Goal: Information Seeking & Learning: Learn about a topic

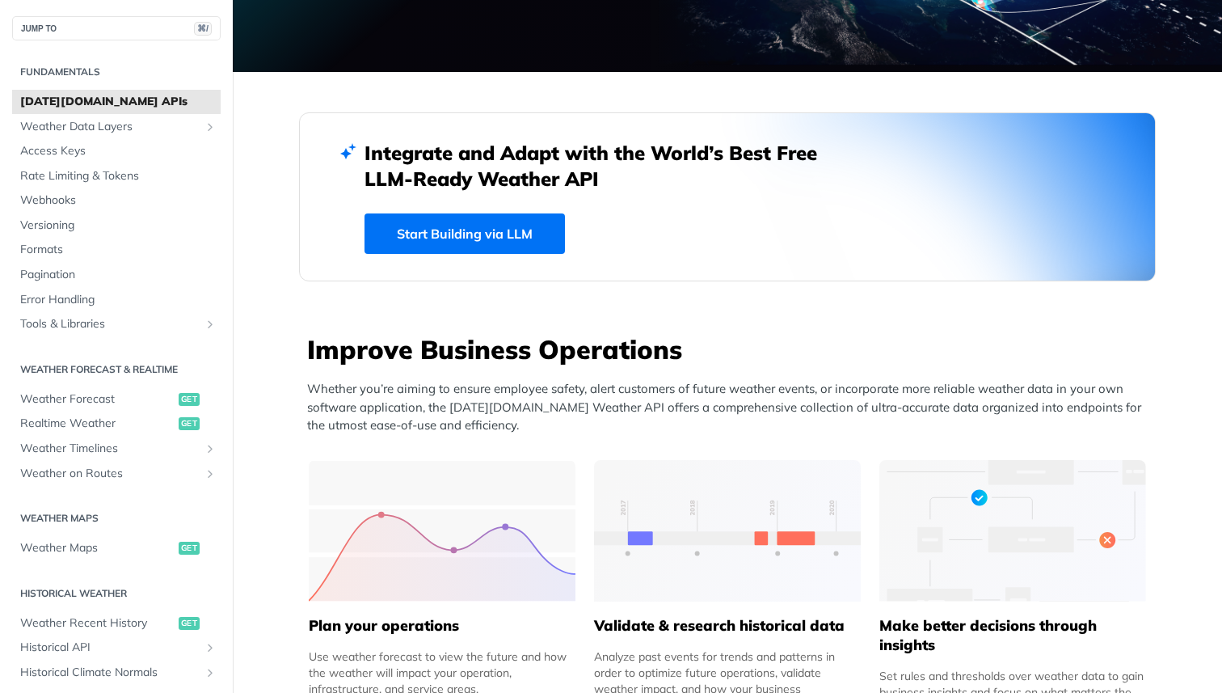
scroll to position [347, 0]
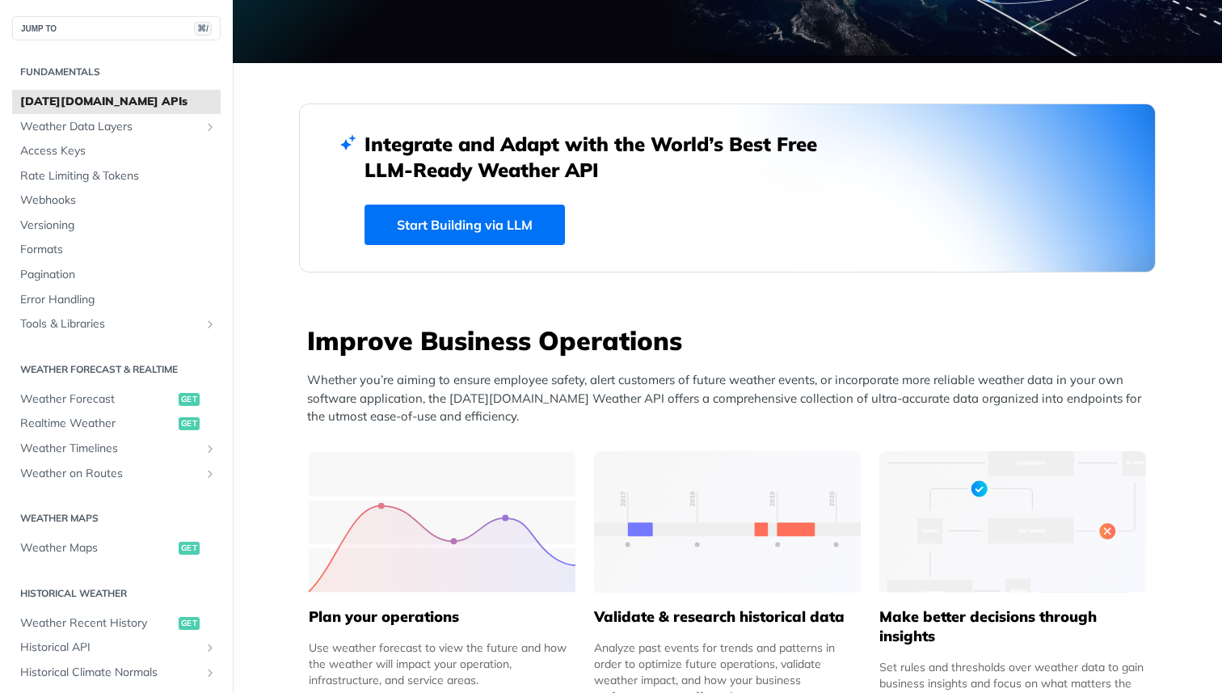
click at [465, 227] on link "Start Building via LLM" at bounding box center [464, 224] width 200 height 40
click at [98, 124] on span "Weather Data Layers" at bounding box center [109, 127] width 179 height 16
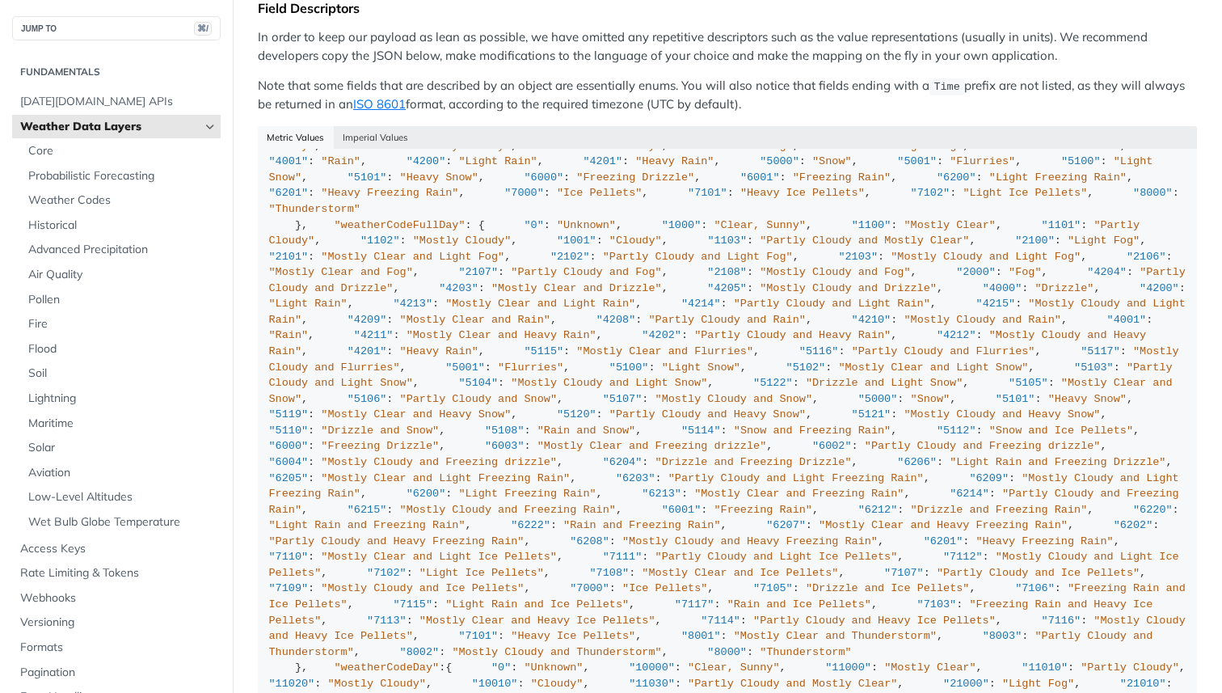
scroll to position [1209, 0]
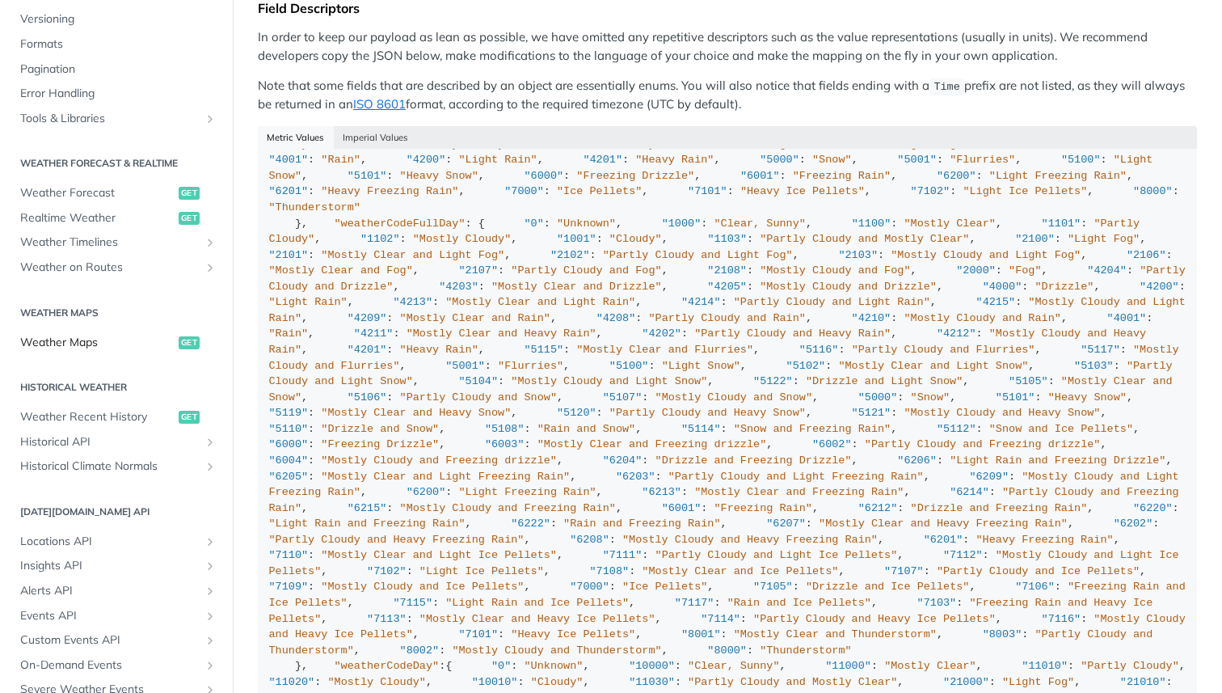
click at [97, 340] on span "Weather Maps" at bounding box center [97, 343] width 154 height 16
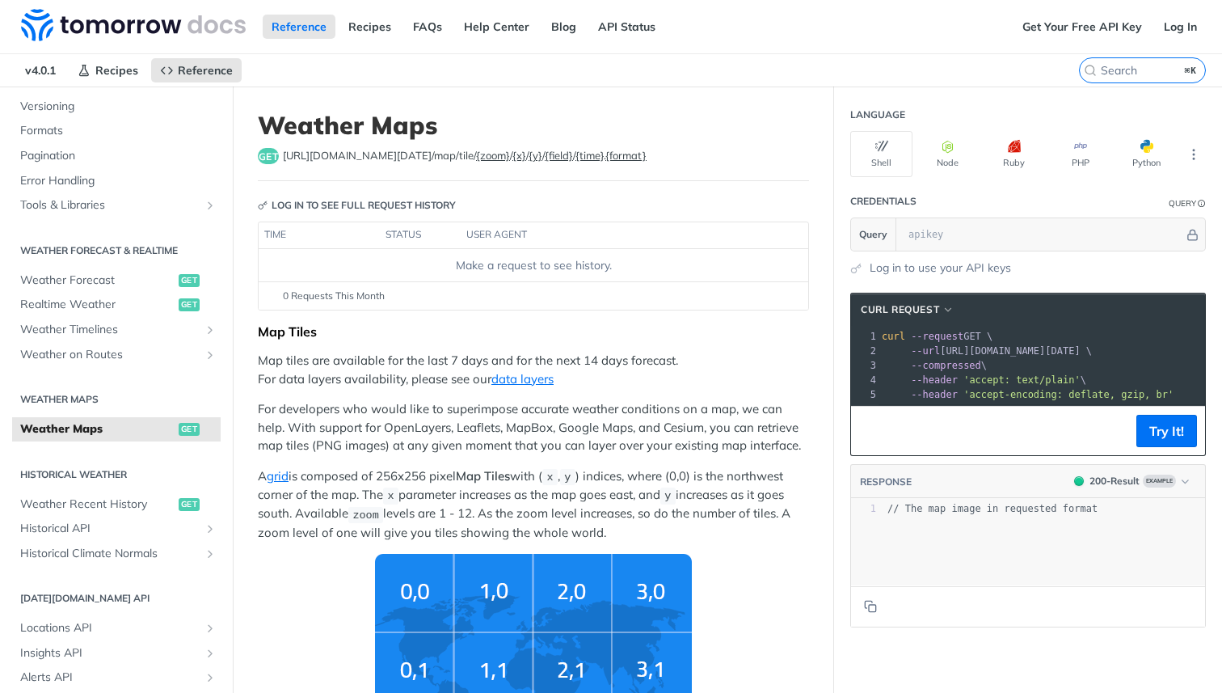
scroll to position [190, 0]
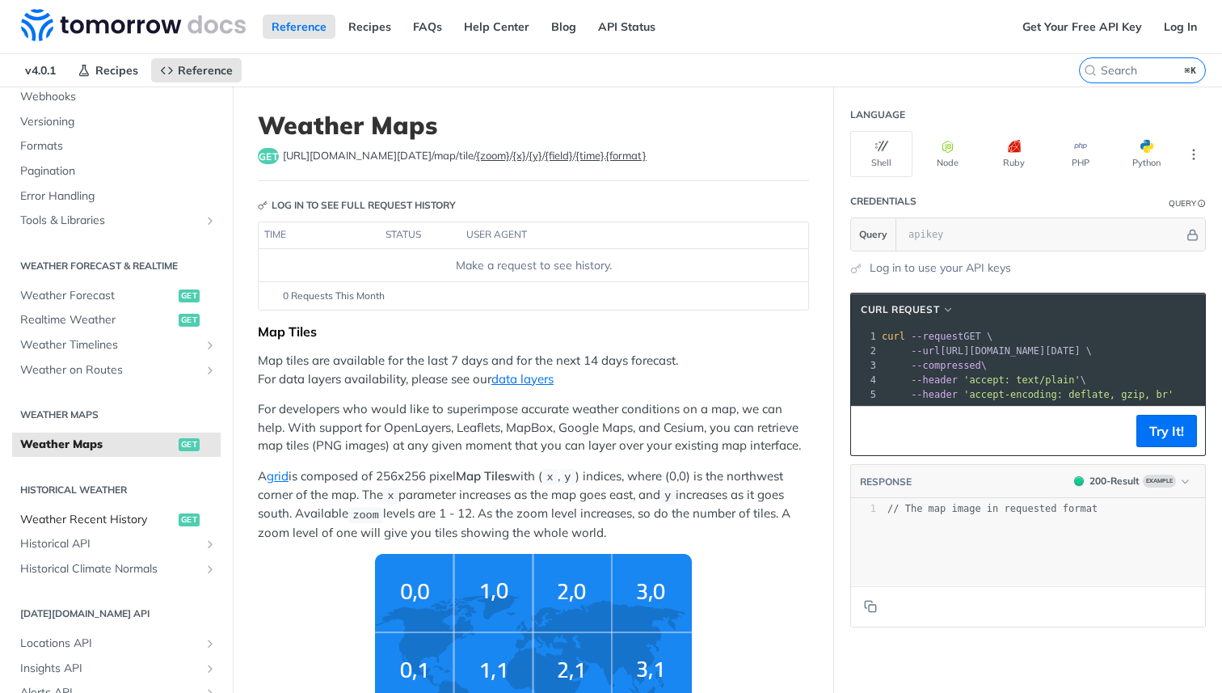
click at [102, 519] on span "Weather Recent History" at bounding box center [97, 520] width 154 height 16
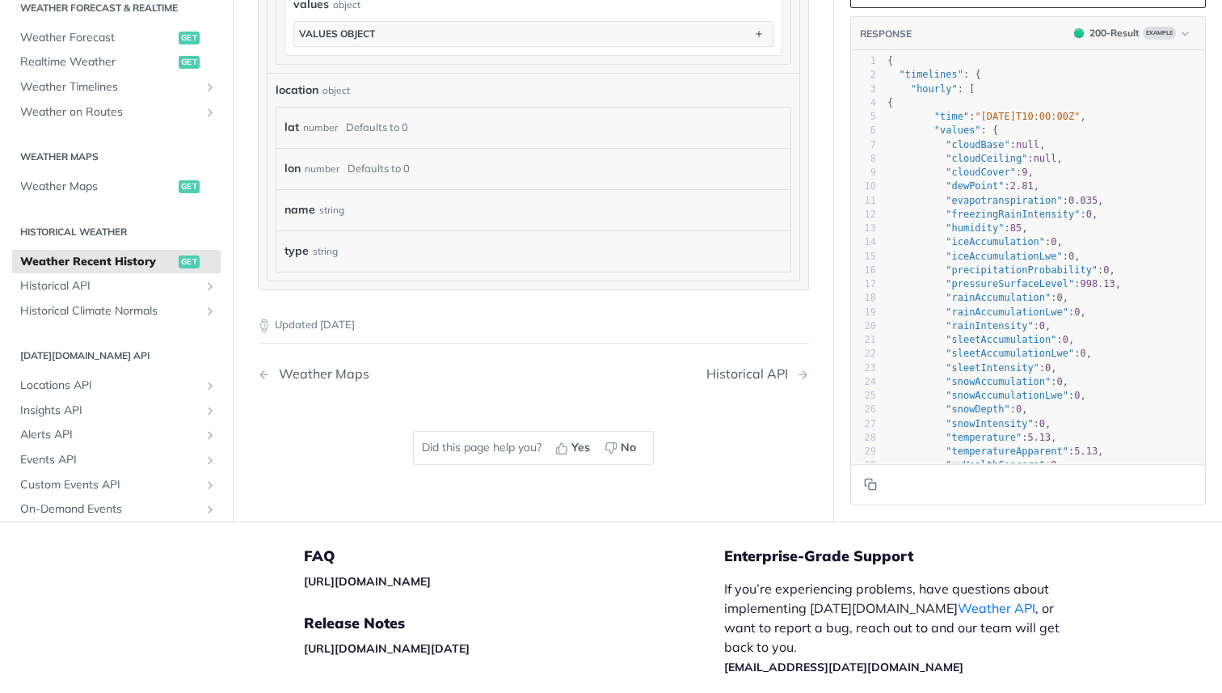
scroll to position [1287, 0]
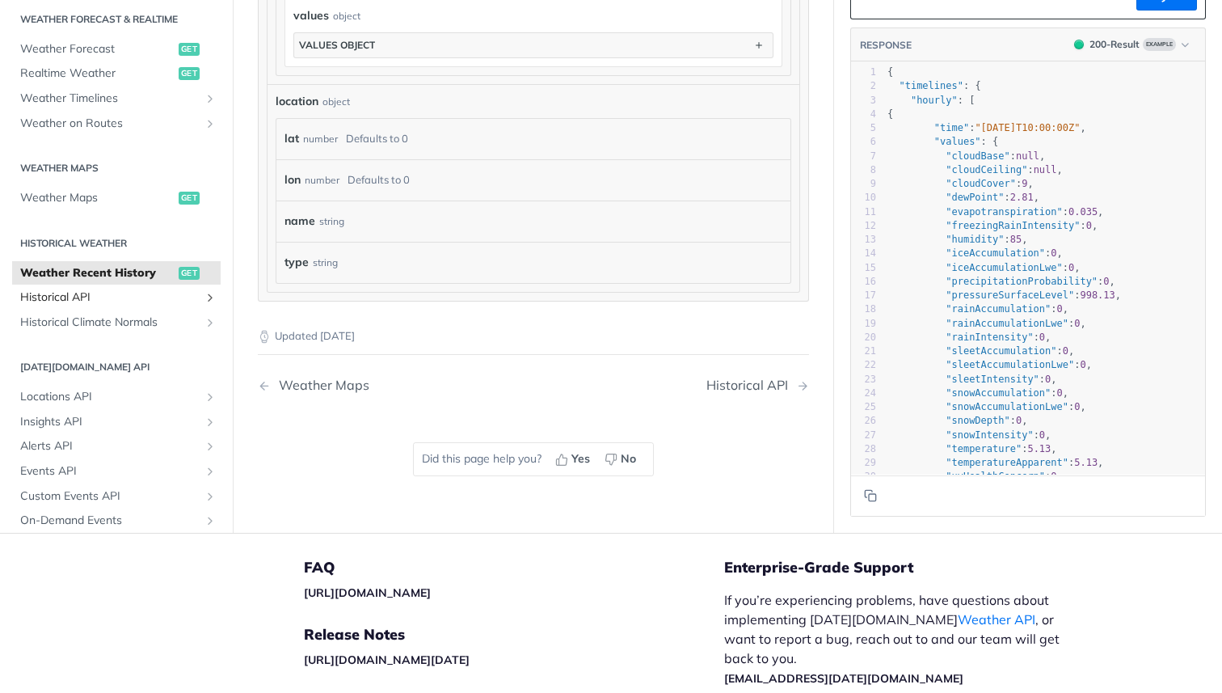
click at [87, 296] on span "Historical API" at bounding box center [109, 297] width 179 height 16
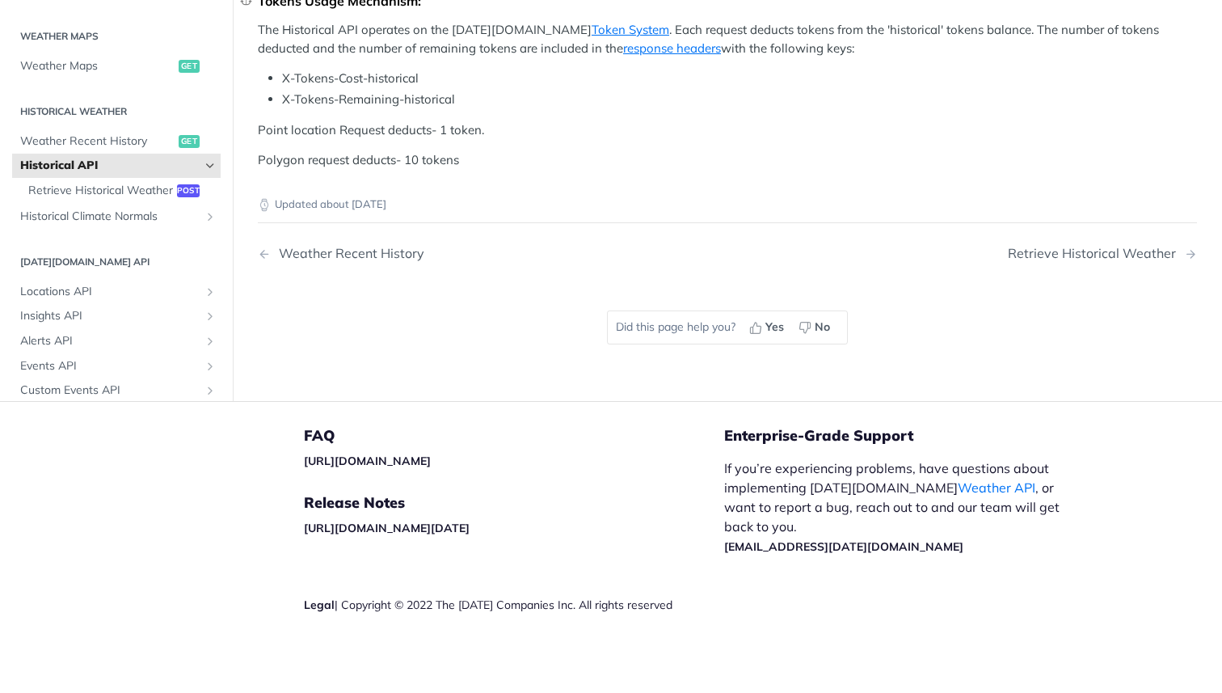
scroll to position [632, 0]
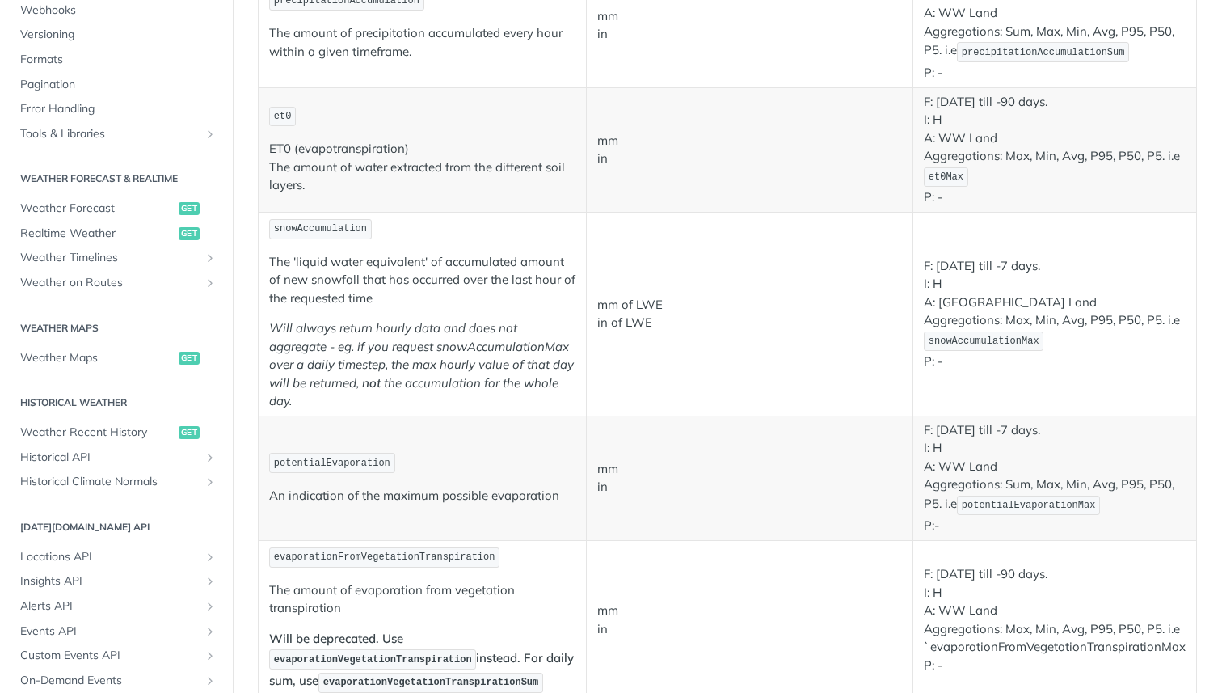
scroll to position [1562, 0]
click at [74, 359] on span "Weather Maps" at bounding box center [97, 358] width 154 height 16
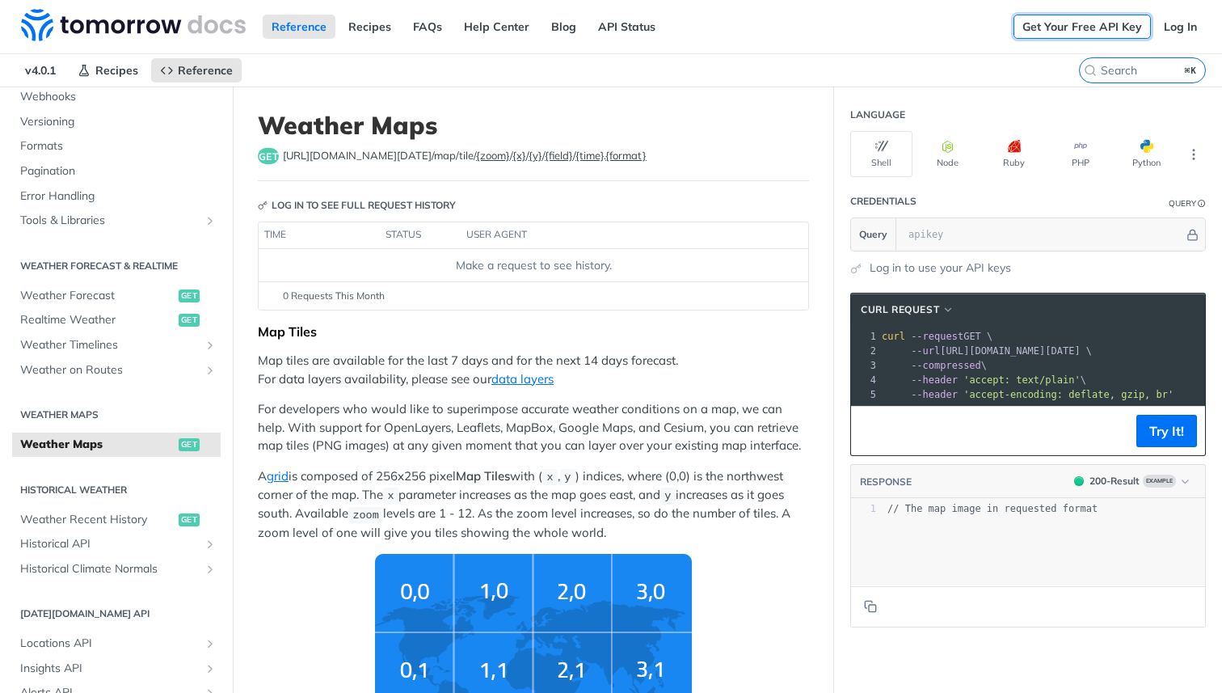
click at [1105, 27] on link "Get Your Free API Key" at bounding box center [1081, 27] width 137 height 24
